Goal: Communication & Community: Answer question/provide support

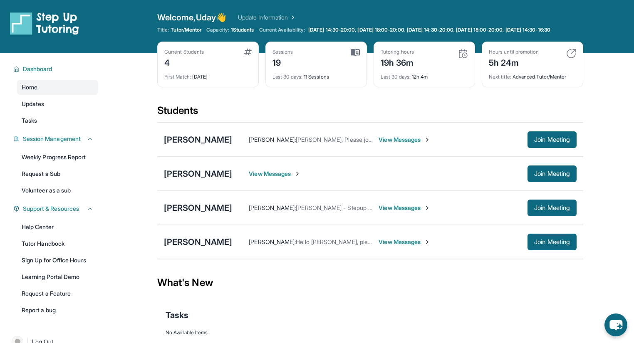
click at [264, 178] on span "View Messages" at bounding box center [275, 174] width 52 height 8
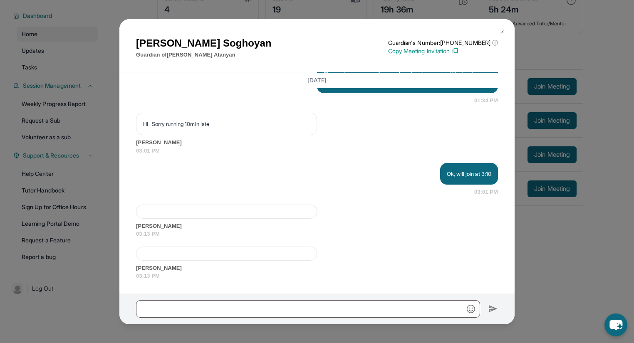
scroll to position [60, 0]
click at [239, 274] on span "03:13 PM" at bounding box center [317, 276] width 362 height 8
drag, startPoint x: 498, startPoint y: 29, endPoint x: 493, endPoint y: 35, distance: 7.4
click at [498, 30] on button at bounding box center [502, 31] width 17 height 17
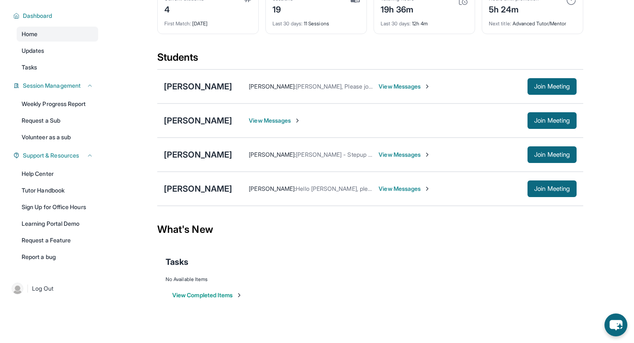
click at [394, 188] on span "View Messages" at bounding box center [405, 189] width 52 height 8
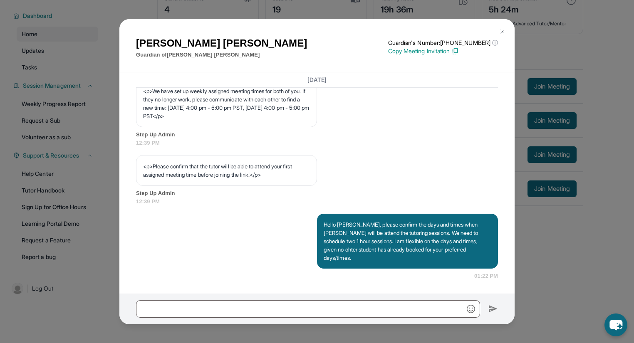
scroll to position [456, 0]
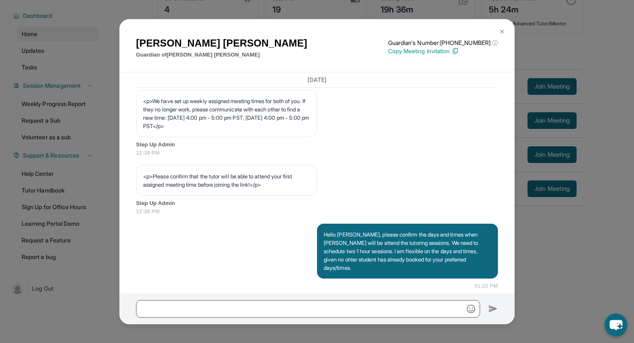
click at [505, 35] on button at bounding box center [502, 31] width 17 height 17
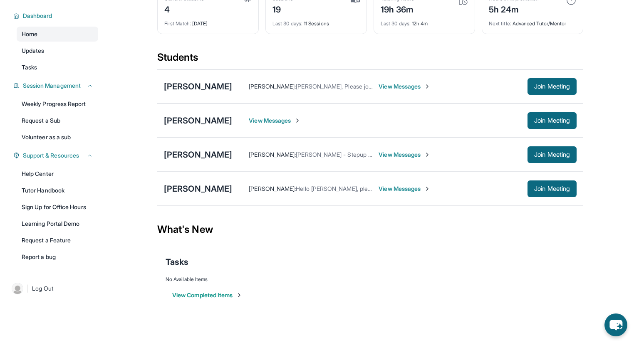
click at [379, 156] on span "View Messages" at bounding box center [405, 155] width 52 height 8
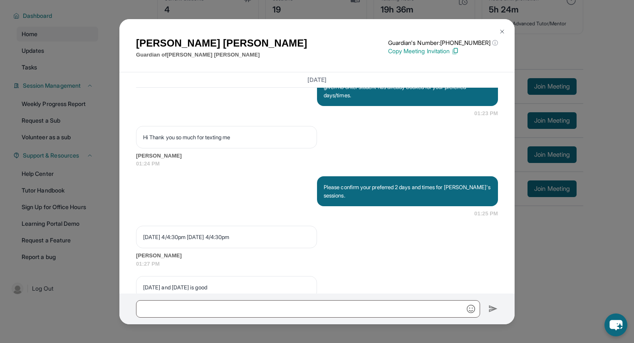
scroll to position [441, 0]
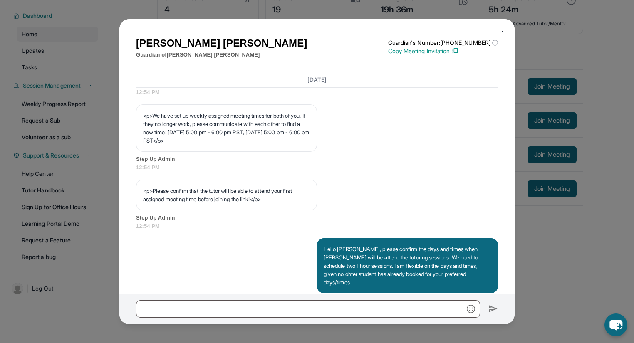
click at [502, 27] on button at bounding box center [502, 31] width 17 height 17
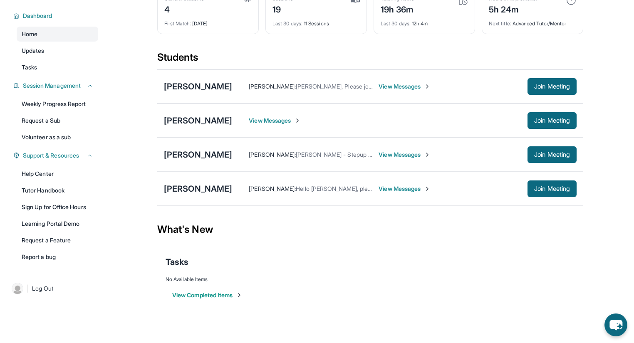
click at [391, 187] on span "View Messages" at bounding box center [405, 189] width 52 height 8
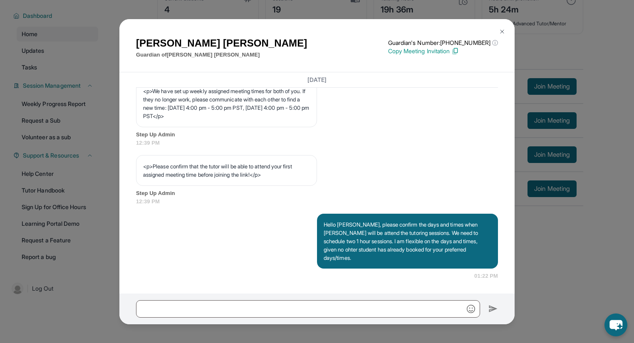
scroll to position [489, 0]
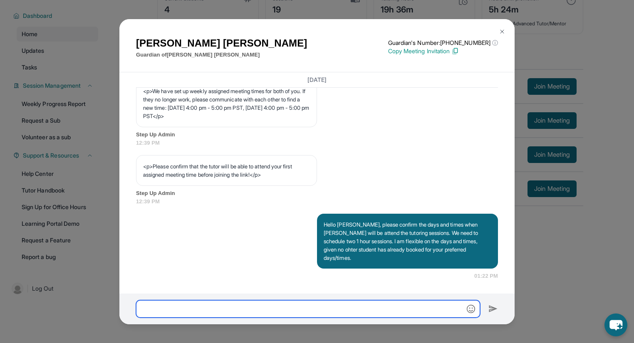
click at [210, 303] on input "text" at bounding box center [308, 308] width 344 height 17
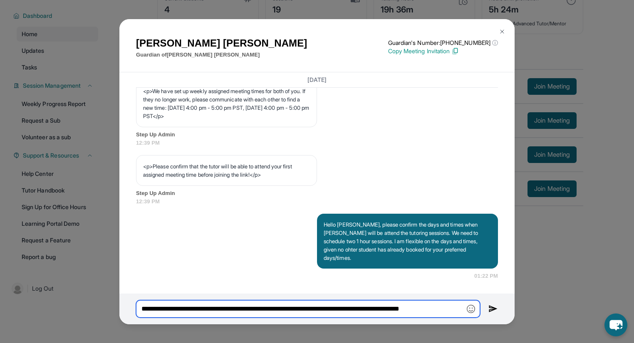
type input "**********"
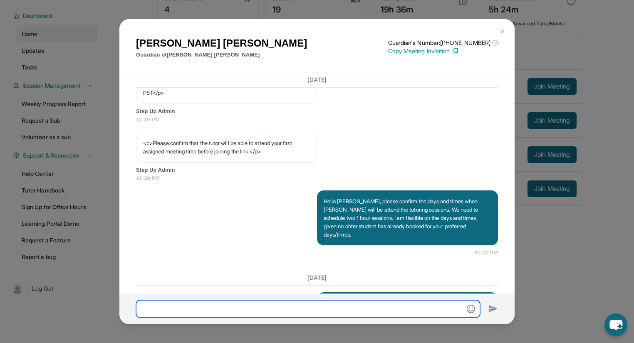
scroll to position [566, 0]
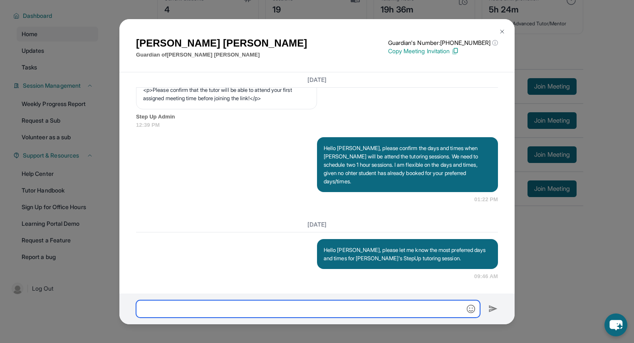
click at [189, 303] on input "text" at bounding box center [308, 308] width 344 height 17
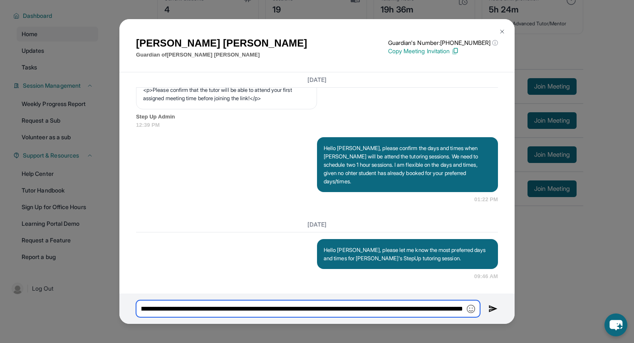
scroll to position [0, 408]
click at [431, 306] on input "**********" at bounding box center [308, 308] width 344 height 17
type input "**********"
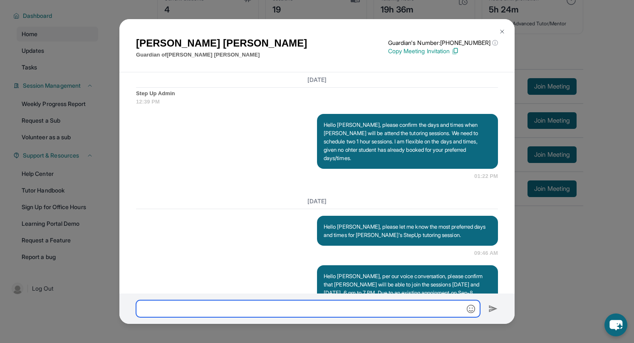
scroll to position [641, 0]
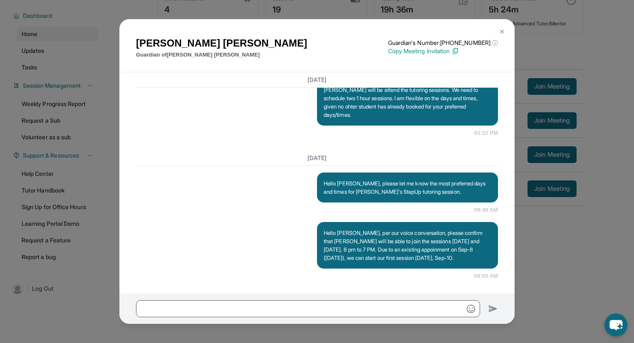
drag, startPoint x: 501, startPoint y: 31, endPoint x: 486, endPoint y: 37, distance: 16.5
click at [501, 31] on img at bounding box center [502, 31] width 7 height 7
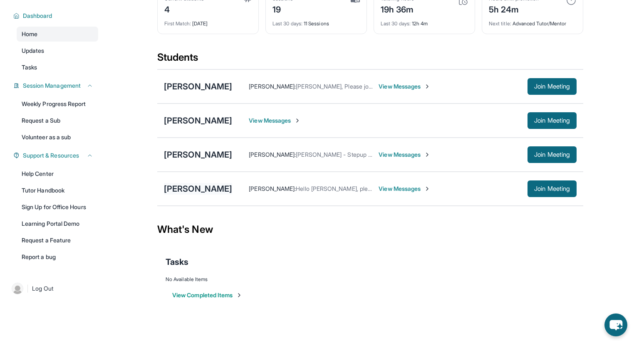
click at [190, 187] on div "[PERSON_NAME]" at bounding box center [198, 189] width 68 height 12
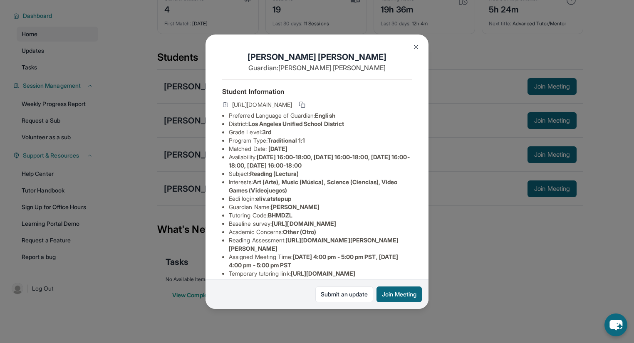
click at [501, 301] on div "[PERSON_NAME] Guardian: [PERSON_NAME] Student Information [URL][DOMAIN_NAME] Pr…" at bounding box center [317, 171] width 634 height 343
